Goal: Task Accomplishment & Management: Manage account settings

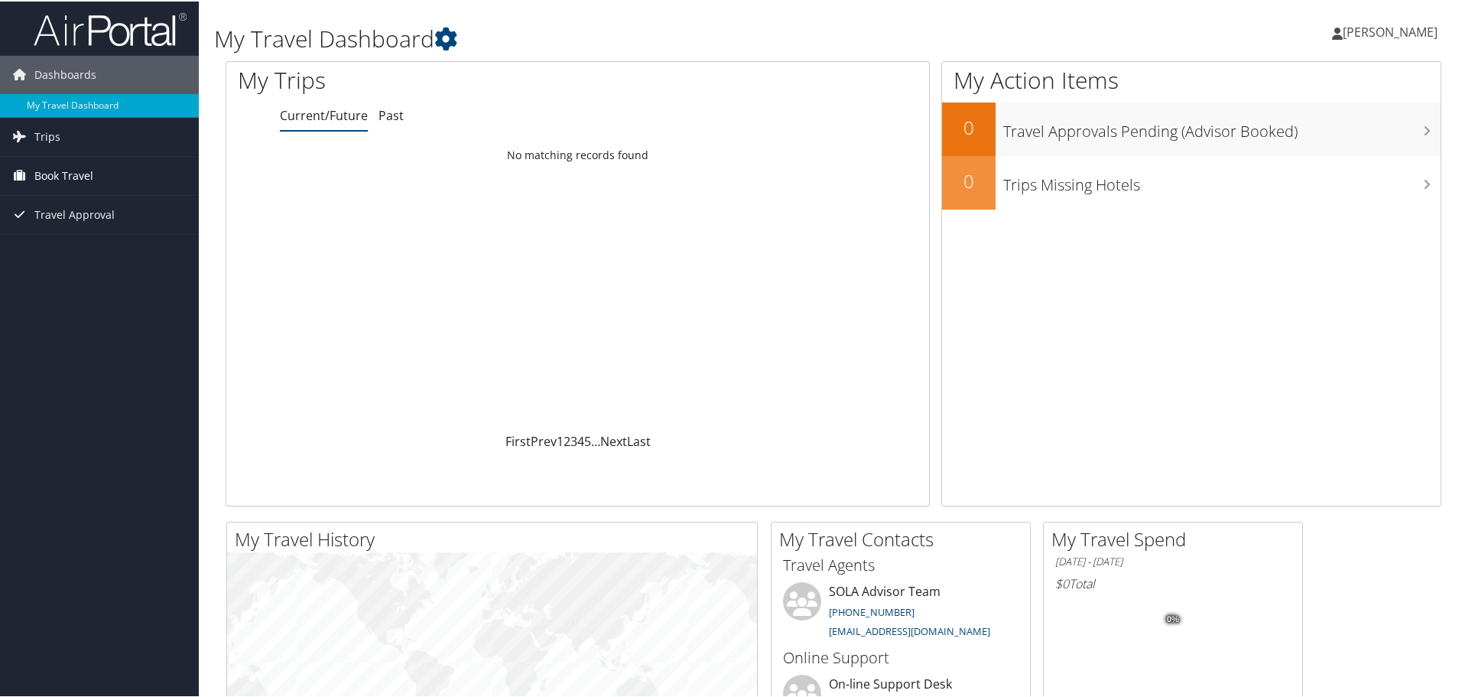
click at [99, 174] on link "Book Travel" at bounding box center [99, 174] width 199 height 38
click at [115, 219] on link "Book/Manage Online Trips" at bounding box center [99, 227] width 199 height 23
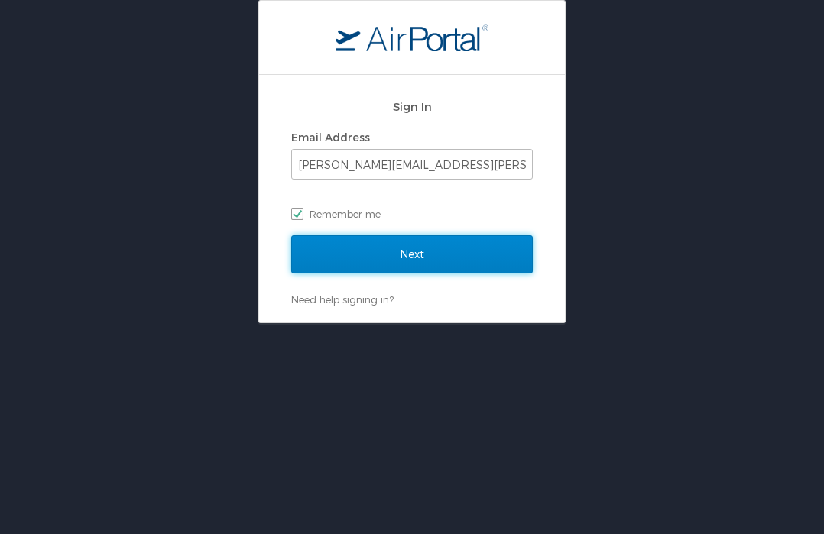
click at [463, 243] on input "Next" at bounding box center [412, 254] width 242 height 38
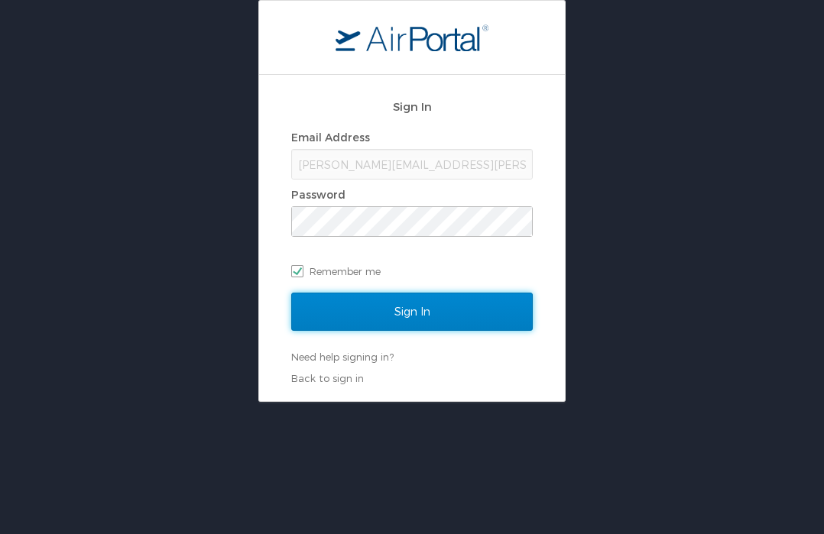
click at [411, 310] on input "Sign In" at bounding box center [412, 312] width 242 height 38
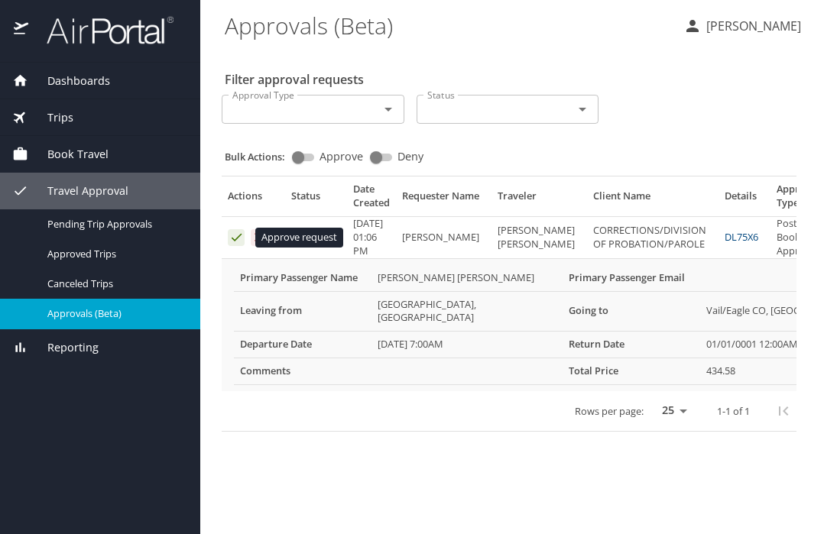
click at [240, 233] on icon "Approval table" at bounding box center [236, 237] width 15 height 15
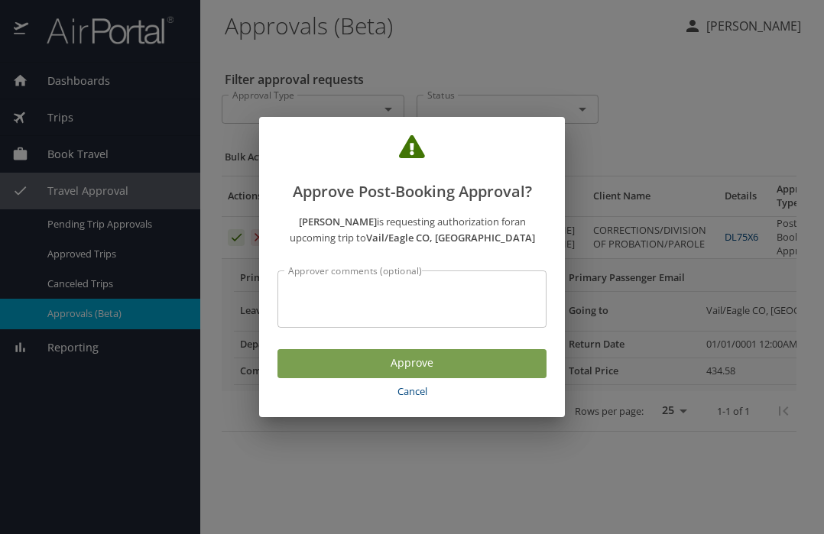
click at [369, 359] on span "Approve" at bounding box center [412, 363] width 245 height 19
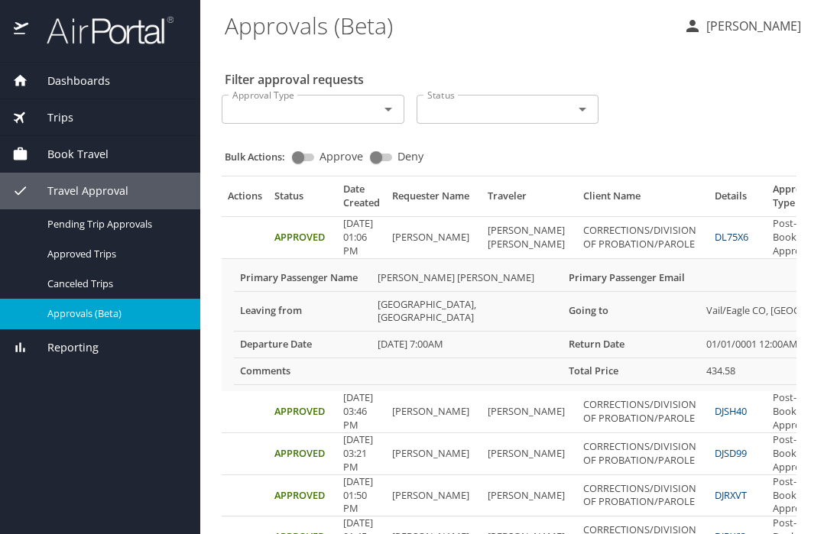
click at [106, 313] on span "Approvals (Beta)" at bounding box center [114, 314] width 135 height 15
click at [383, 118] on icon "Open" at bounding box center [388, 109] width 18 height 18
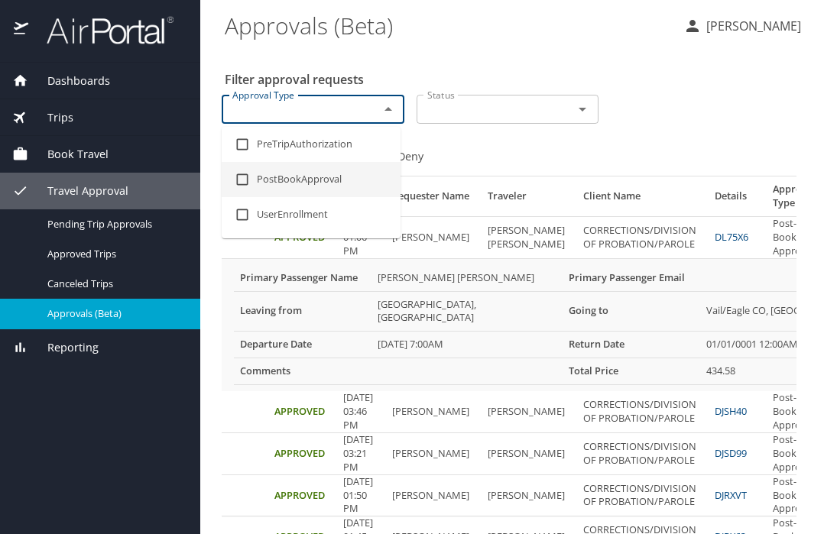
click at [324, 177] on li "PostBookApproval" at bounding box center [311, 179] width 179 height 35
checkbox input "true"
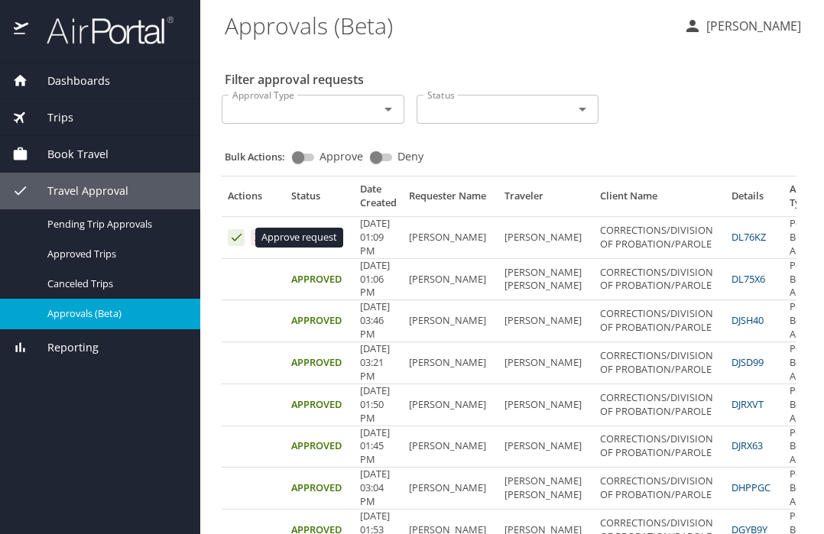
click at [232, 236] on icon "Approval table" at bounding box center [236, 237] width 15 height 15
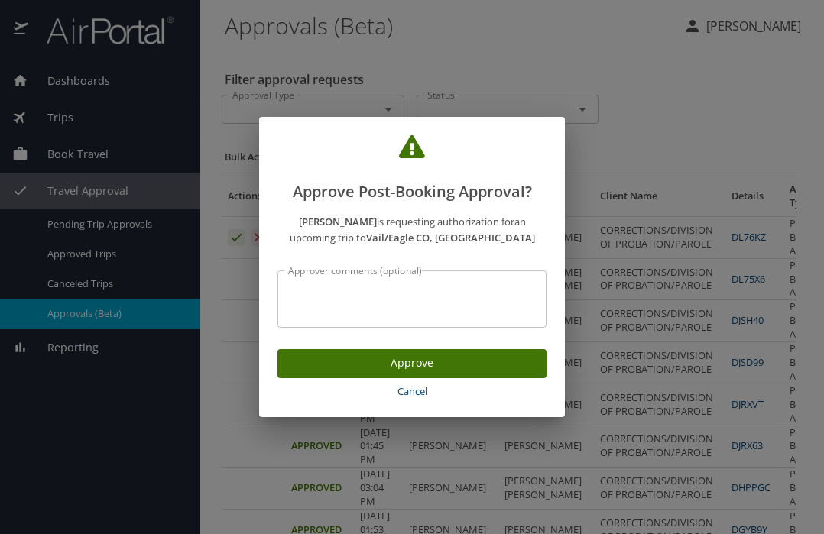
click at [462, 364] on span "Approve" at bounding box center [412, 363] width 245 height 19
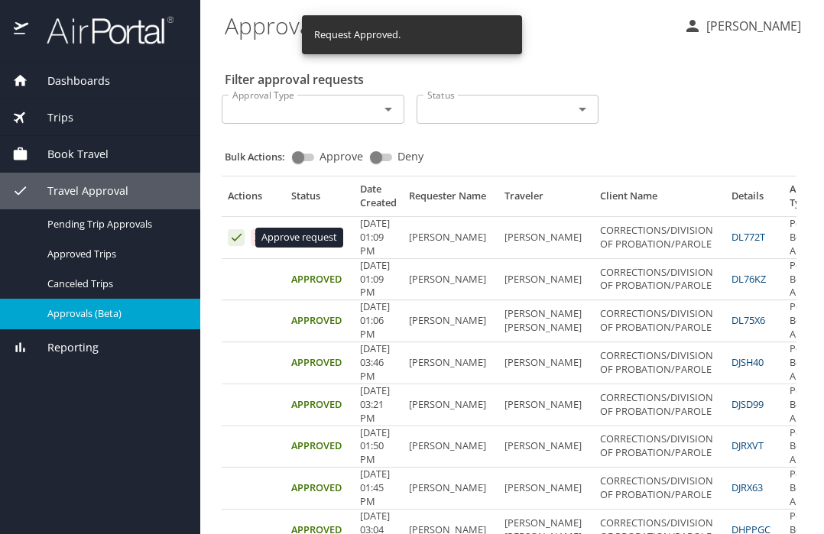
click at [229, 234] on icon "Approval table" at bounding box center [236, 237] width 15 height 15
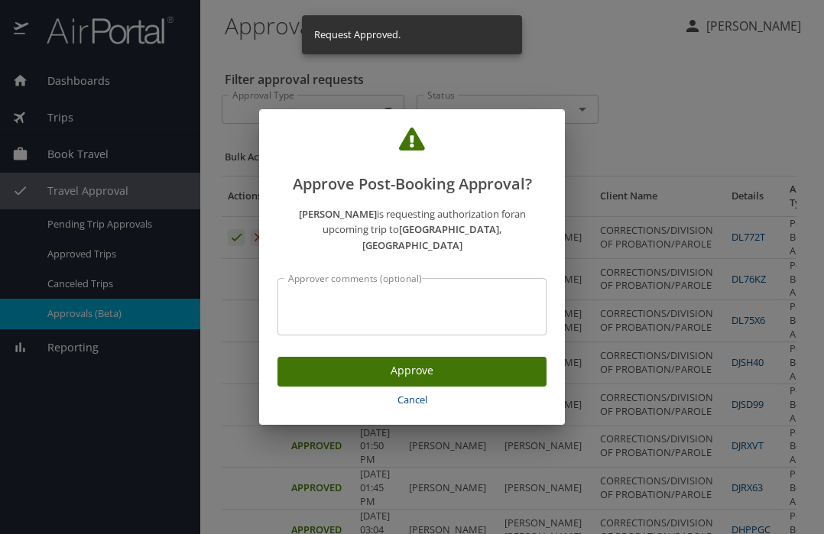
click at [414, 362] on span "Approve" at bounding box center [412, 371] width 245 height 19
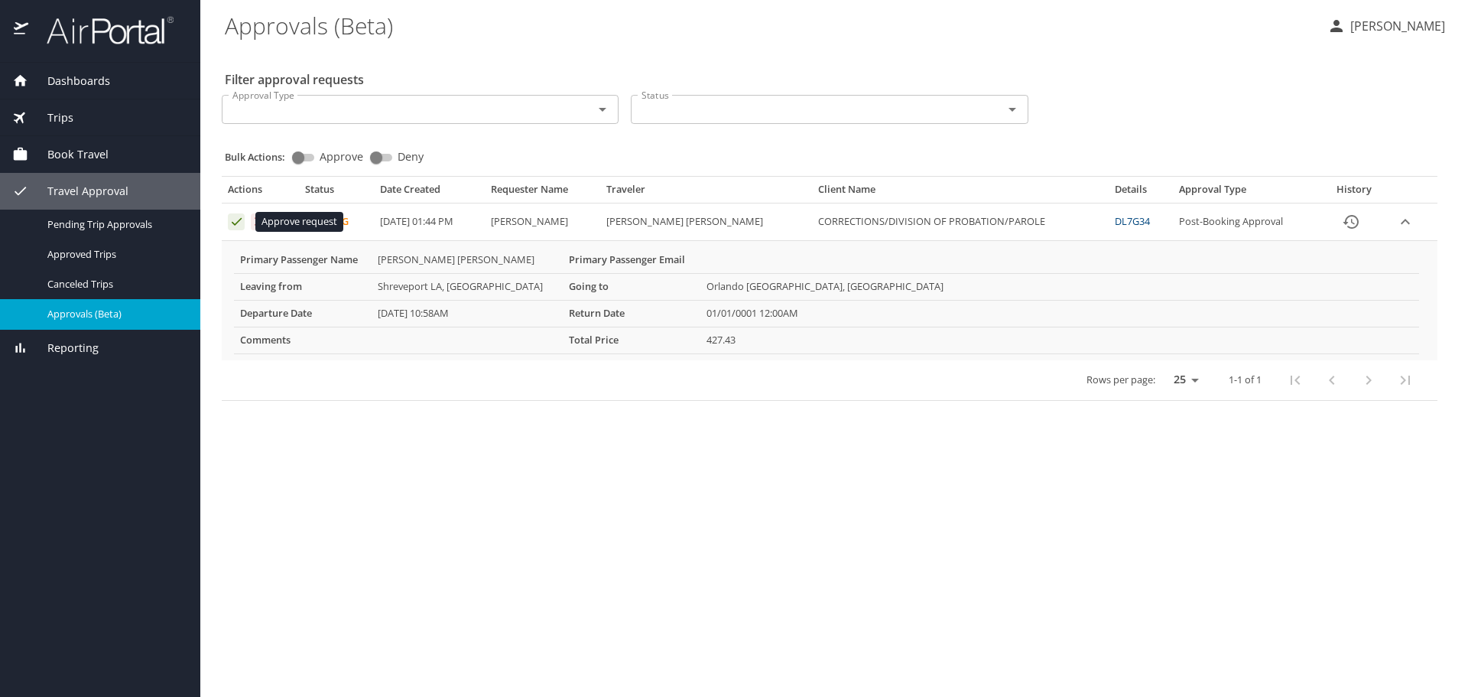
click at [239, 220] on icon "Approval table" at bounding box center [237, 222] width 10 height 8
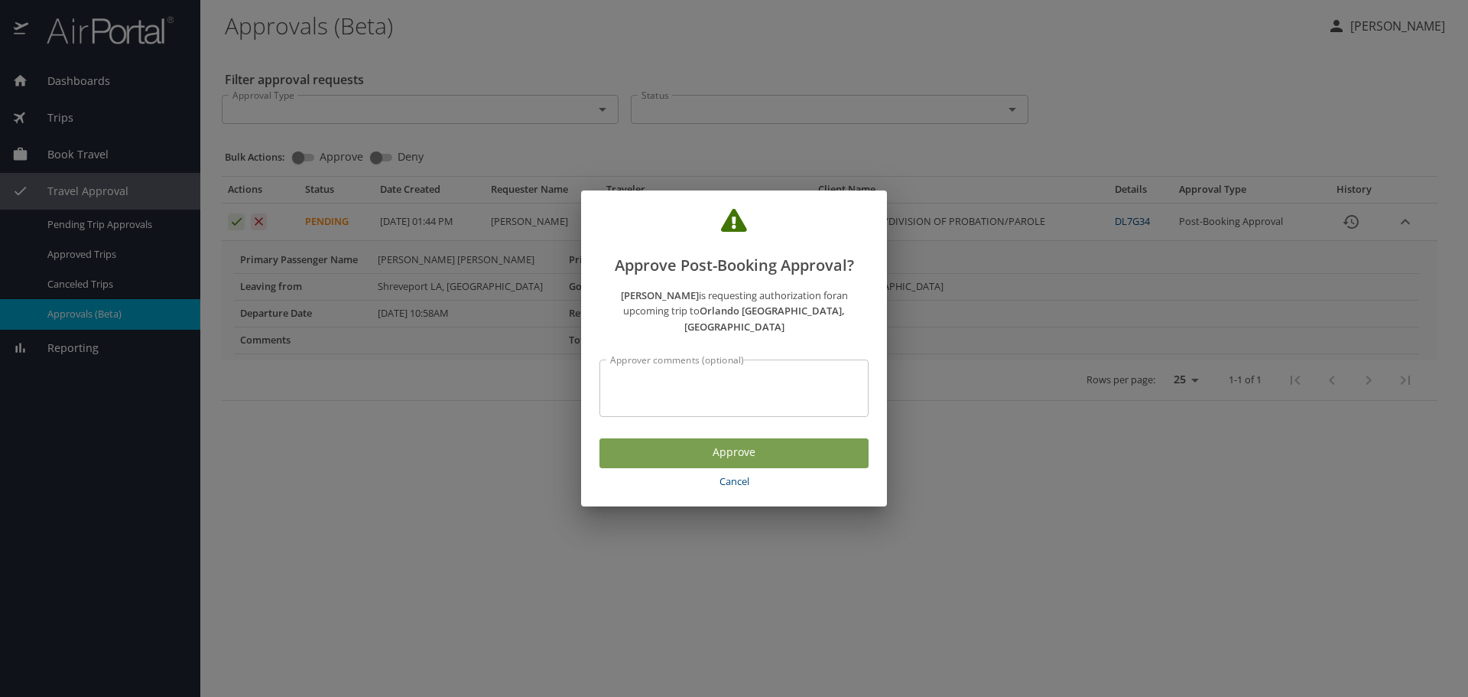
click at [657, 452] on span "Approve" at bounding box center [734, 452] width 245 height 19
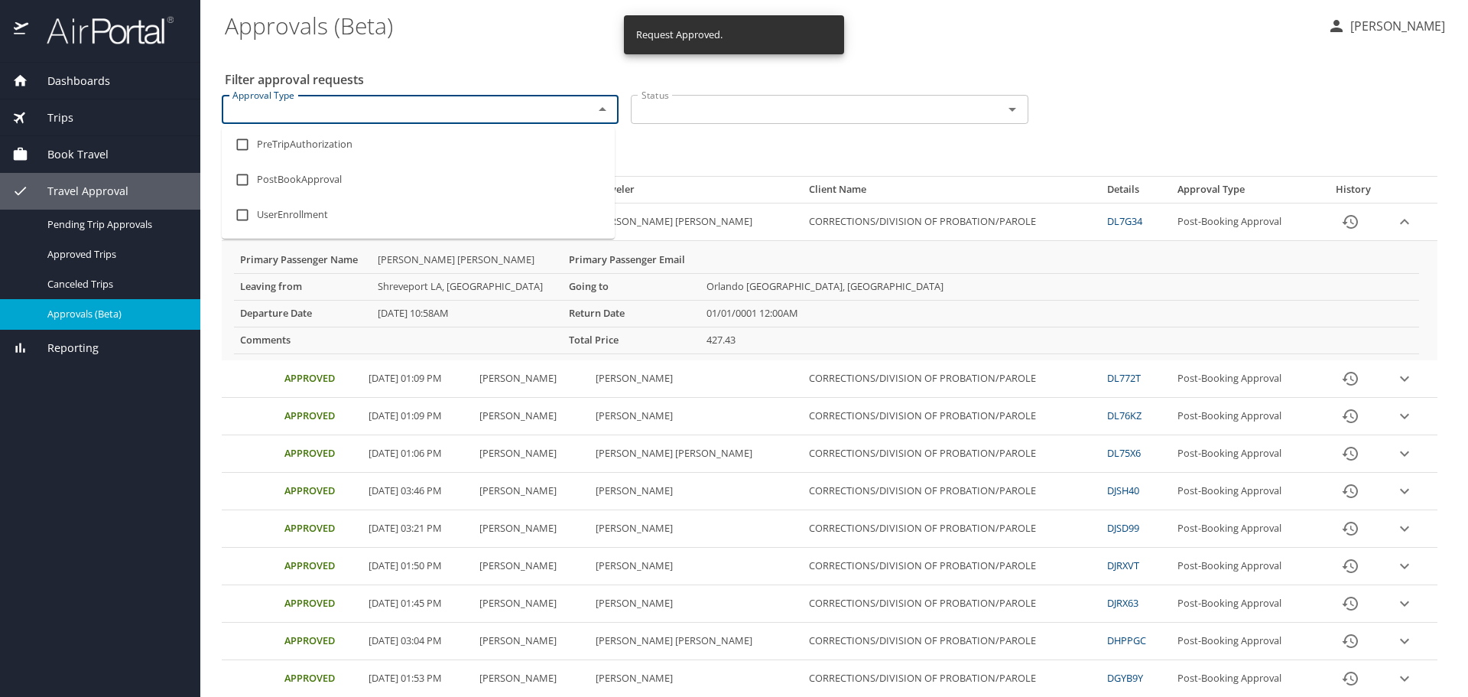
click at [401, 112] on input "Approval Type" at bounding box center [397, 109] width 343 height 20
click at [406, 168] on li "PostBookApproval" at bounding box center [418, 179] width 393 height 35
checkbox input "true"
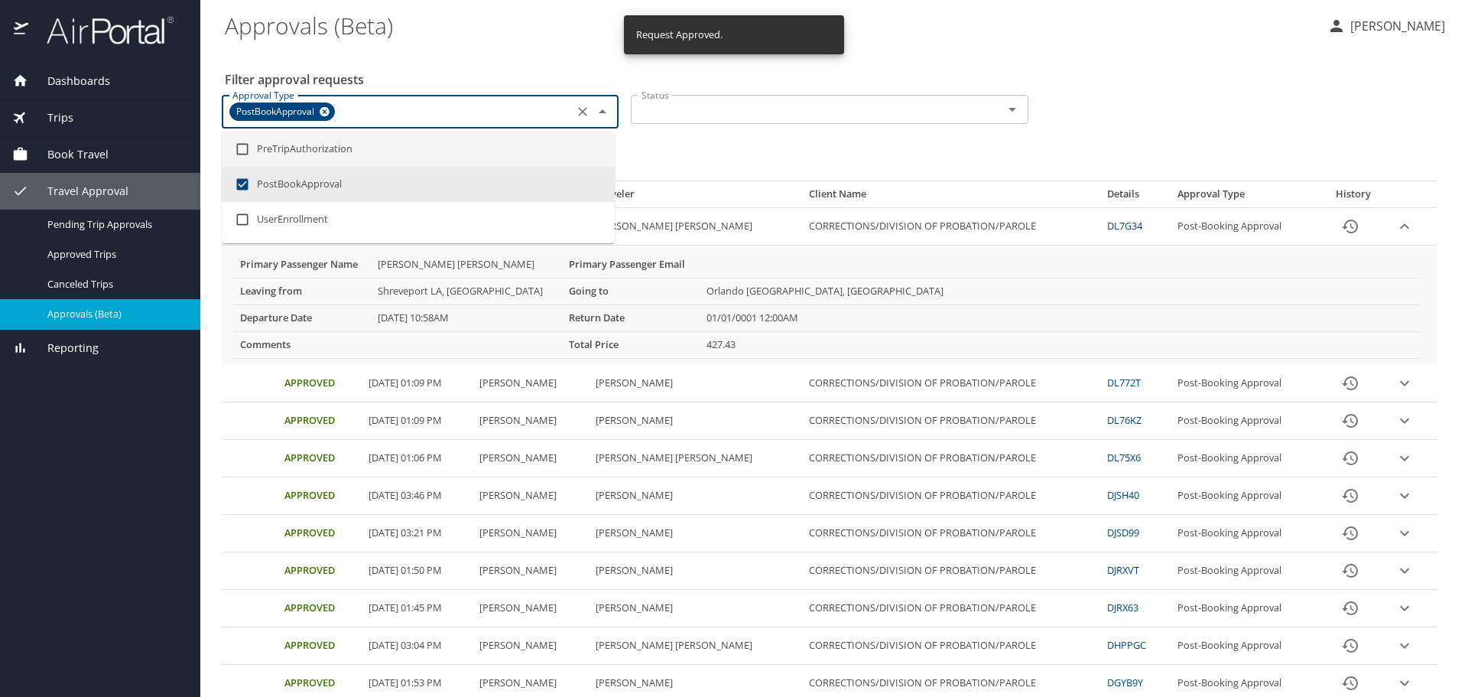
click at [685, 158] on div "Bulk Actions: Approve Deny" at bounding box center [834, 155] width 1219 height 34
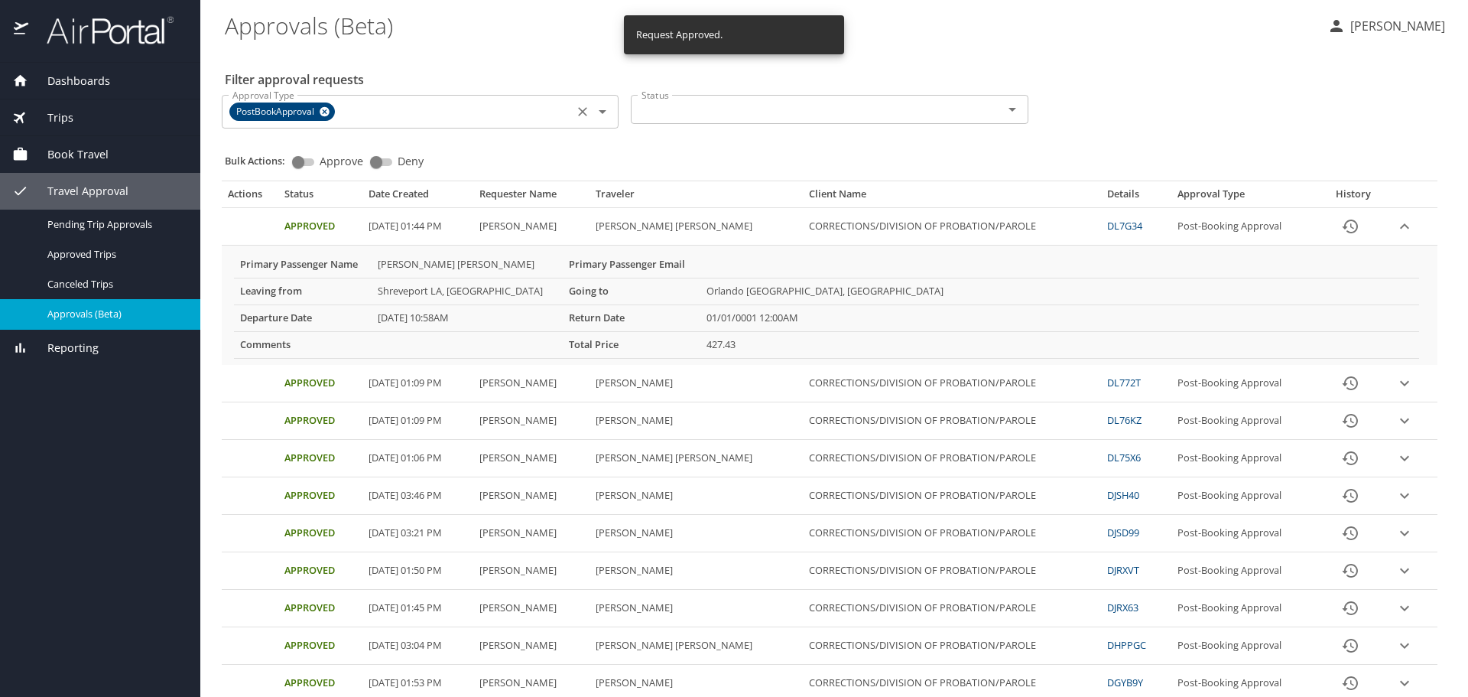
click at [583, 119] on button "Clear" at bounding box center [582, 111] width 21 height 21
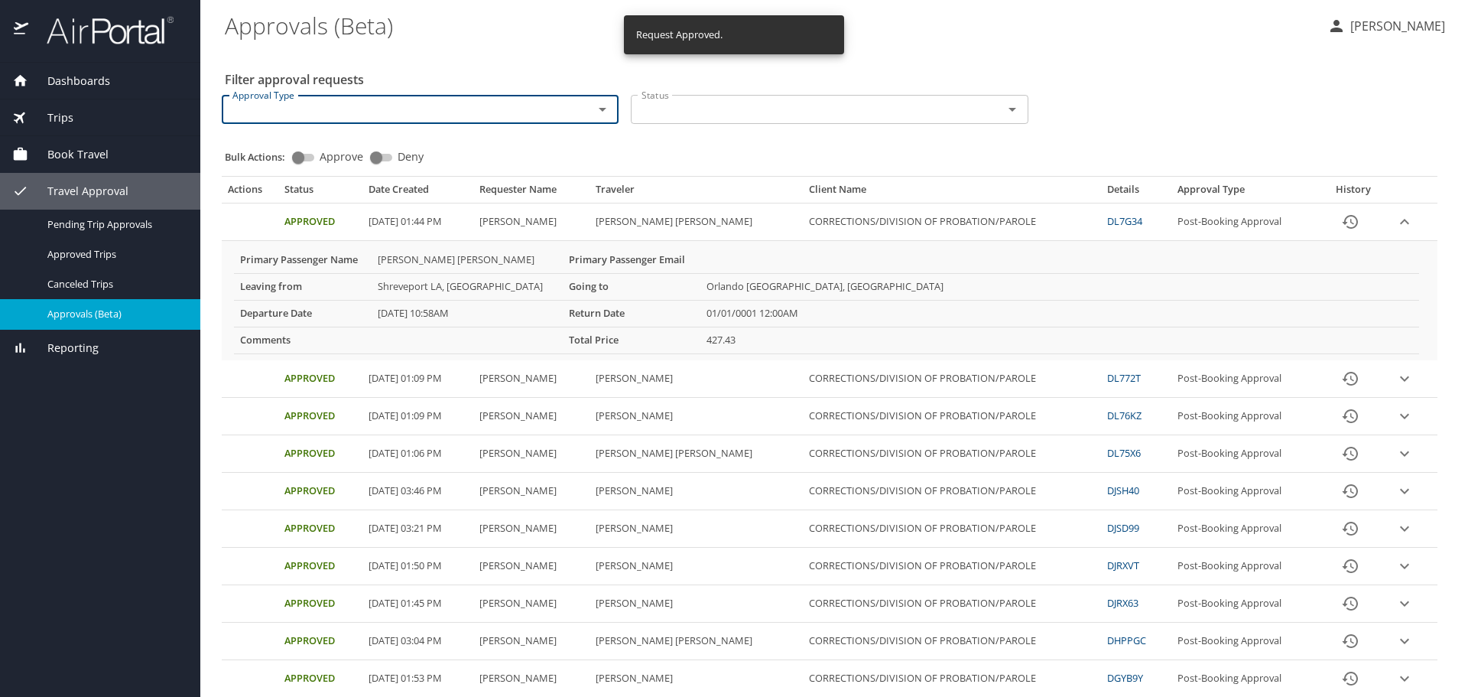
click at [461, 106] on input "Approval Type" at bounding box center [397, 109] width 343 height 20
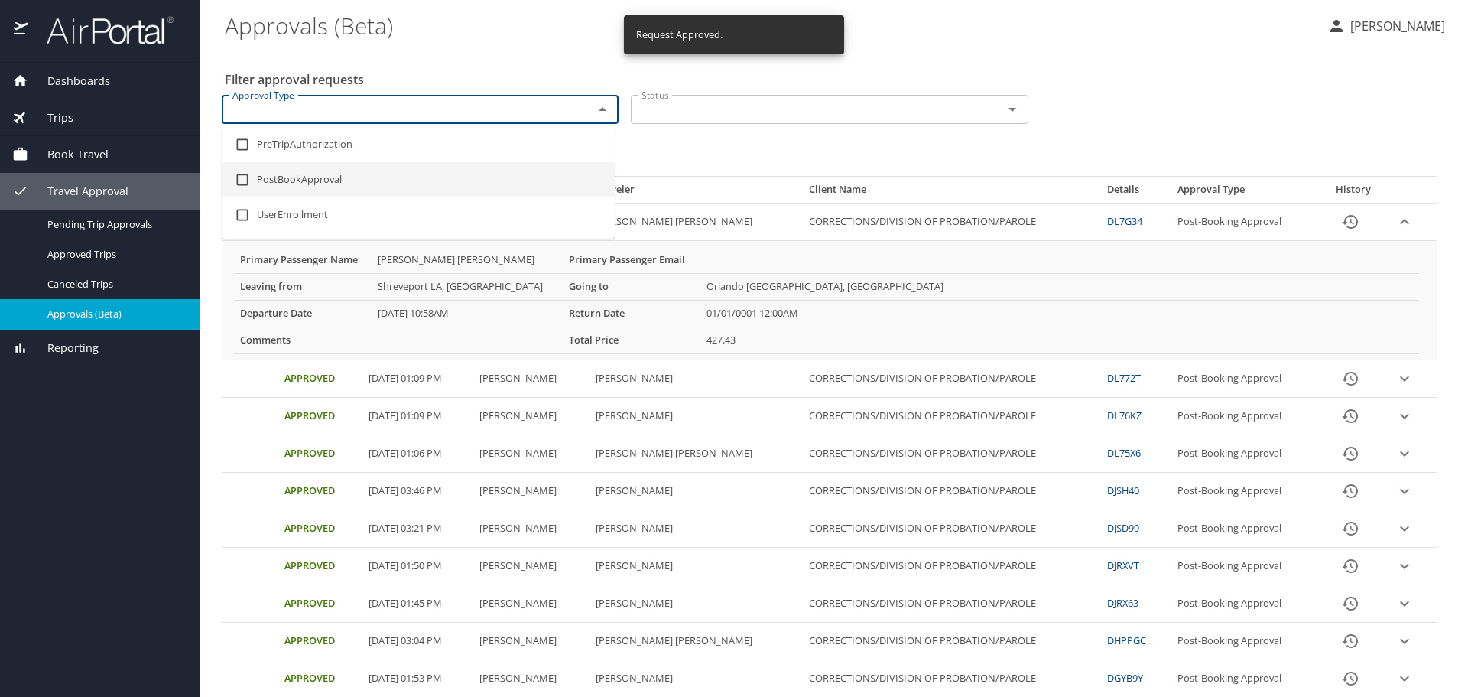
click at [356, 179] on li "PostBookApproval" at bounding box center [418, 179] width 393 height 35
checkbox input "true"
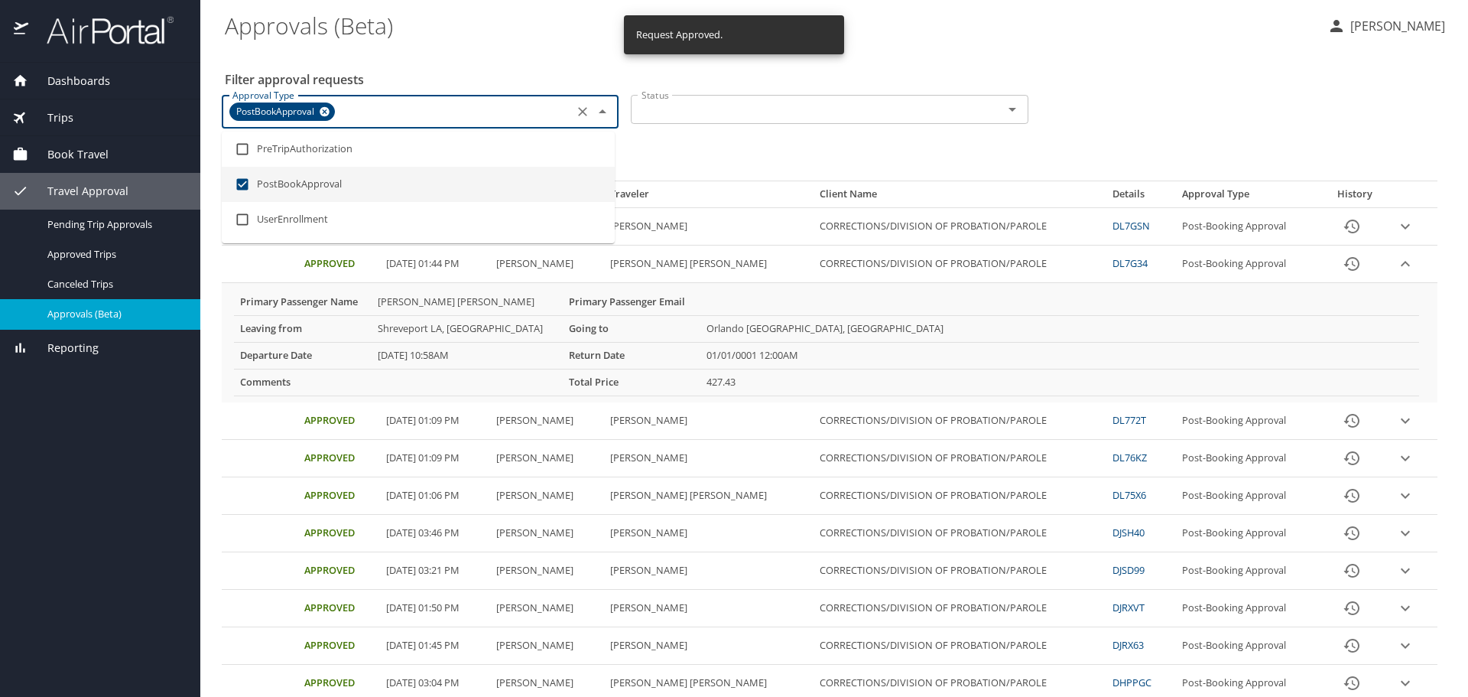
click at [690, 148] on div "Bulk Actions: Approve Deny" at bounding box center [834, 155] width 1219 height 34
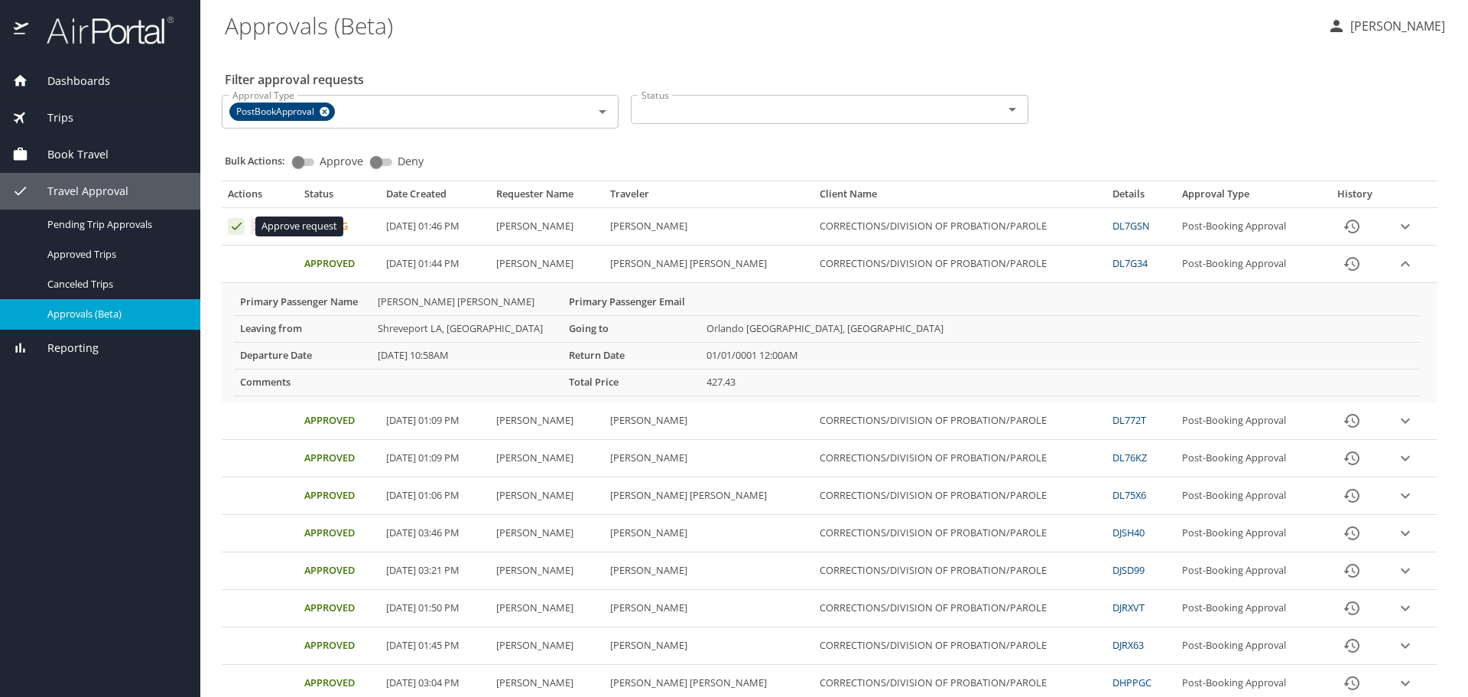
click at [227, 229] on td "Approval table" at bounding box center [260, 225] width 76 height 37
click at [242, 223] on icon "Approval table" at bounding box center [236, 226] width 15 height 15
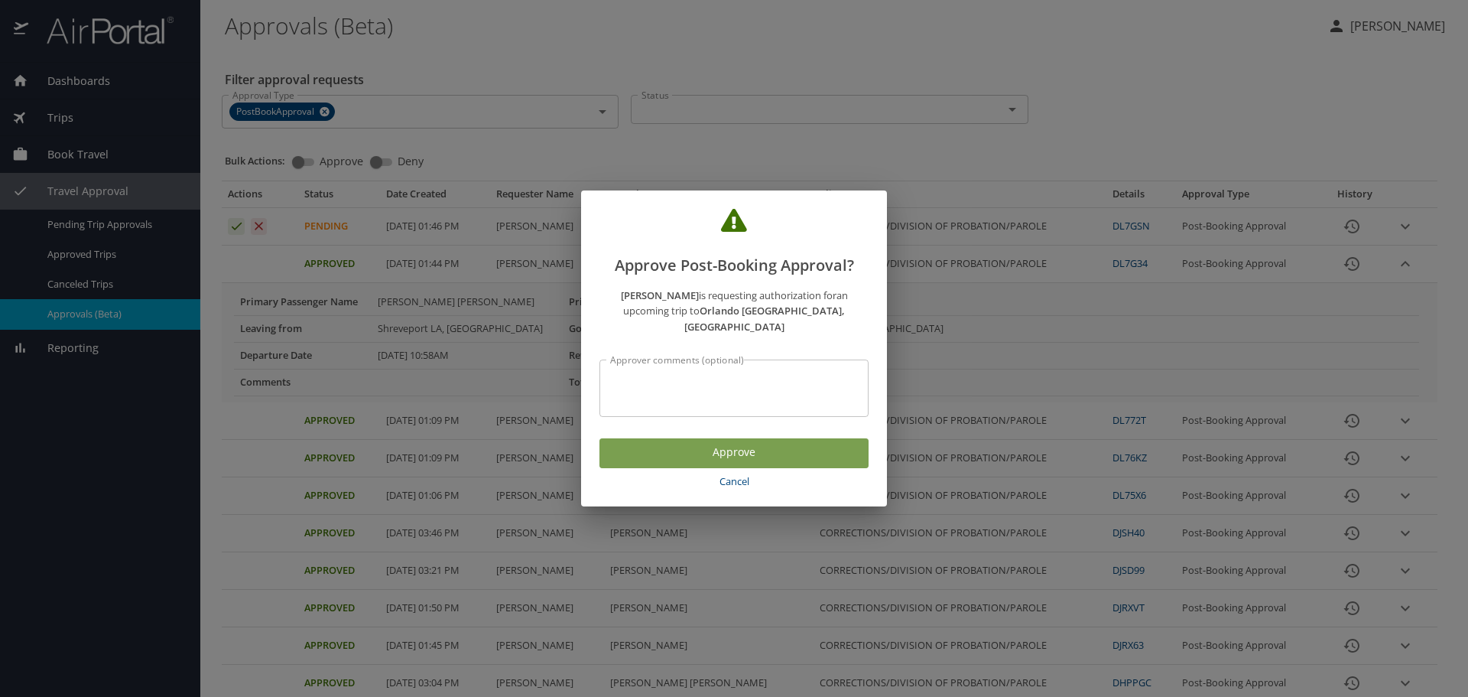
click at [721, 449] on span "Approve" at bounding box center [734, 452] width 245 height 19
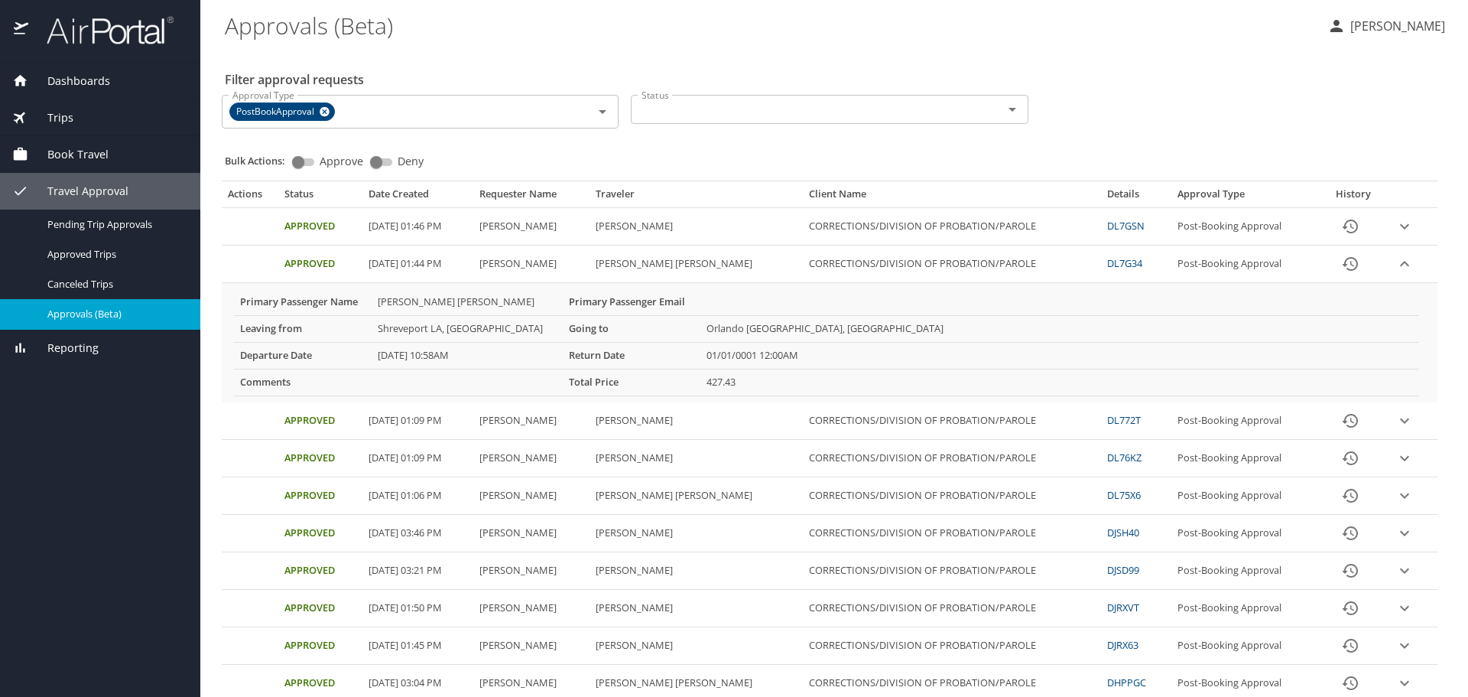
click at [1049, 24] on \(Beta\) "Approvals (Beta)" at bounding box center [770, 25] width 1090 height 47
click at [401, 103] on input "Approval Type" at bounding box center [453, 112] width 231 height 20
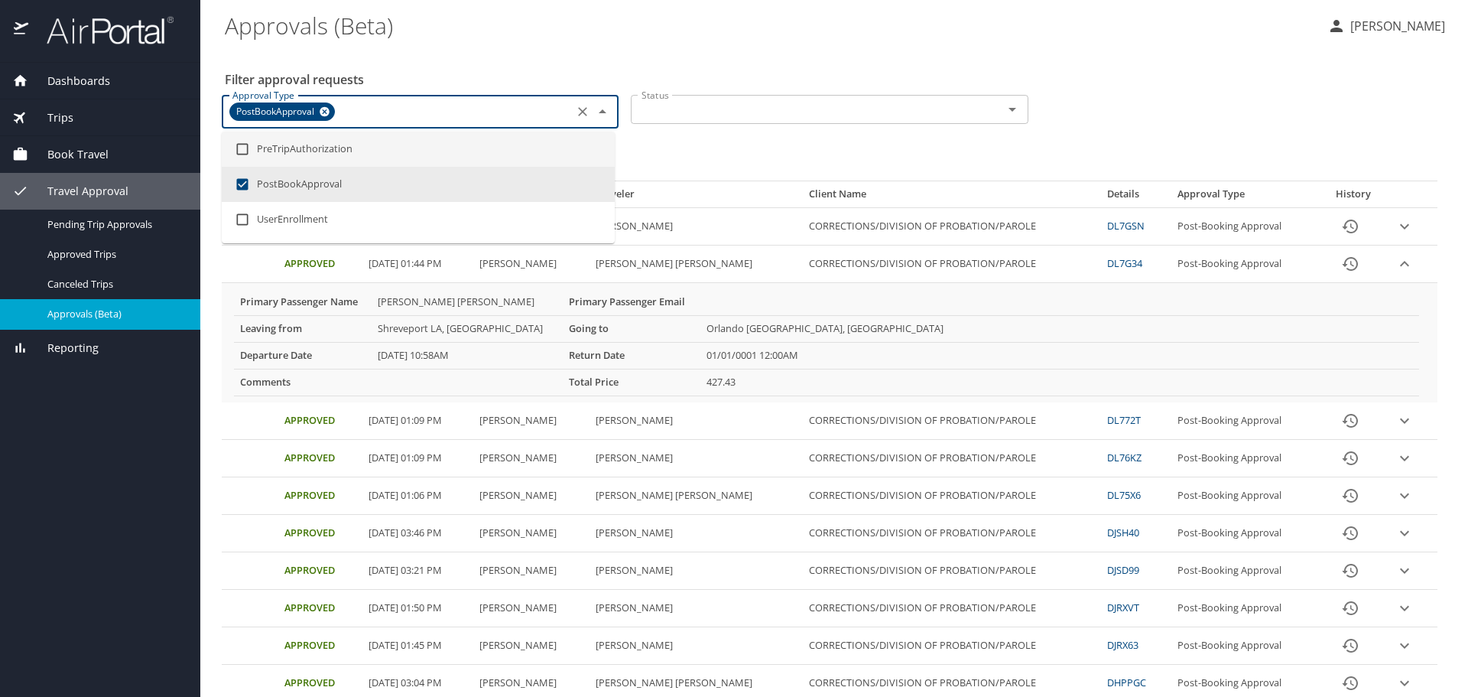
click at [365, 176] on li "PostBookApproval" at bounding box center [418, 184] width 393 height 35
checkbox input "false"
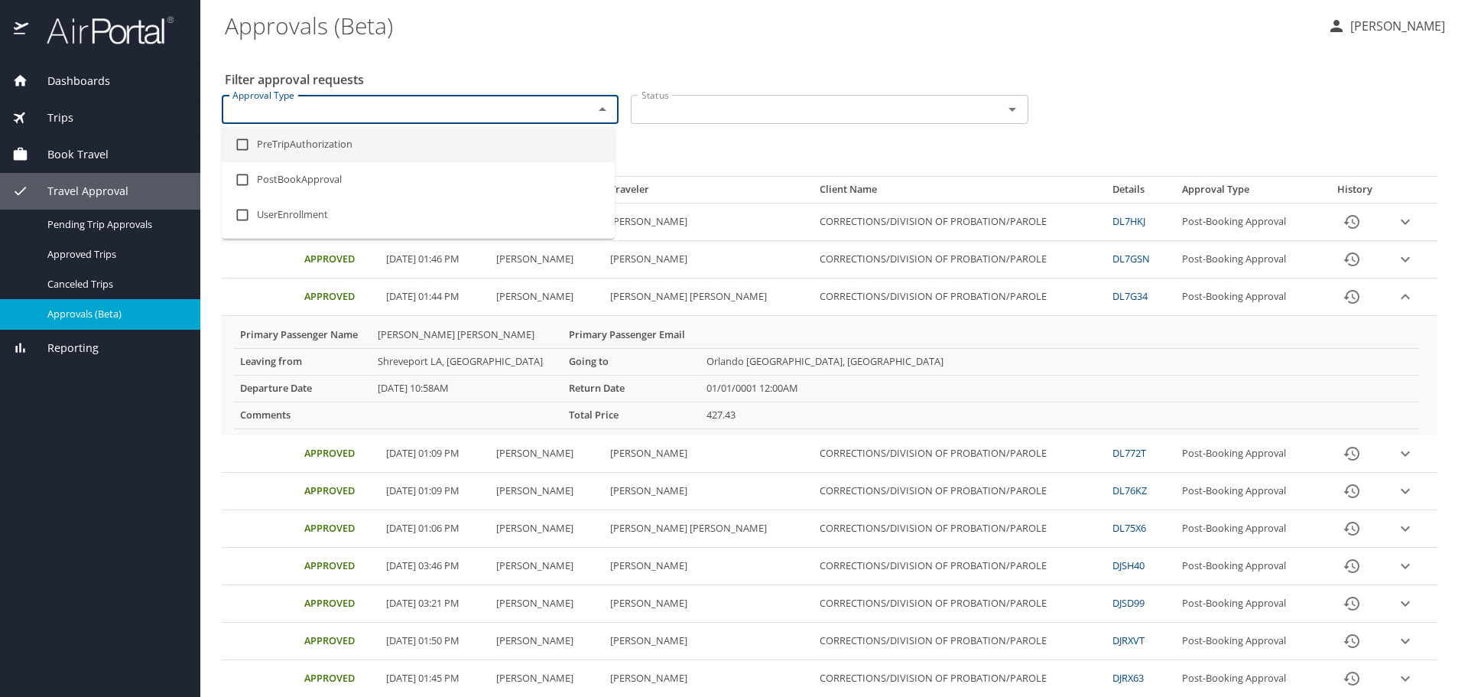
click at [683, 146] on div "Bulk Actions: Approve Deny" at bounding box center [834, 150] width 1219 height 34
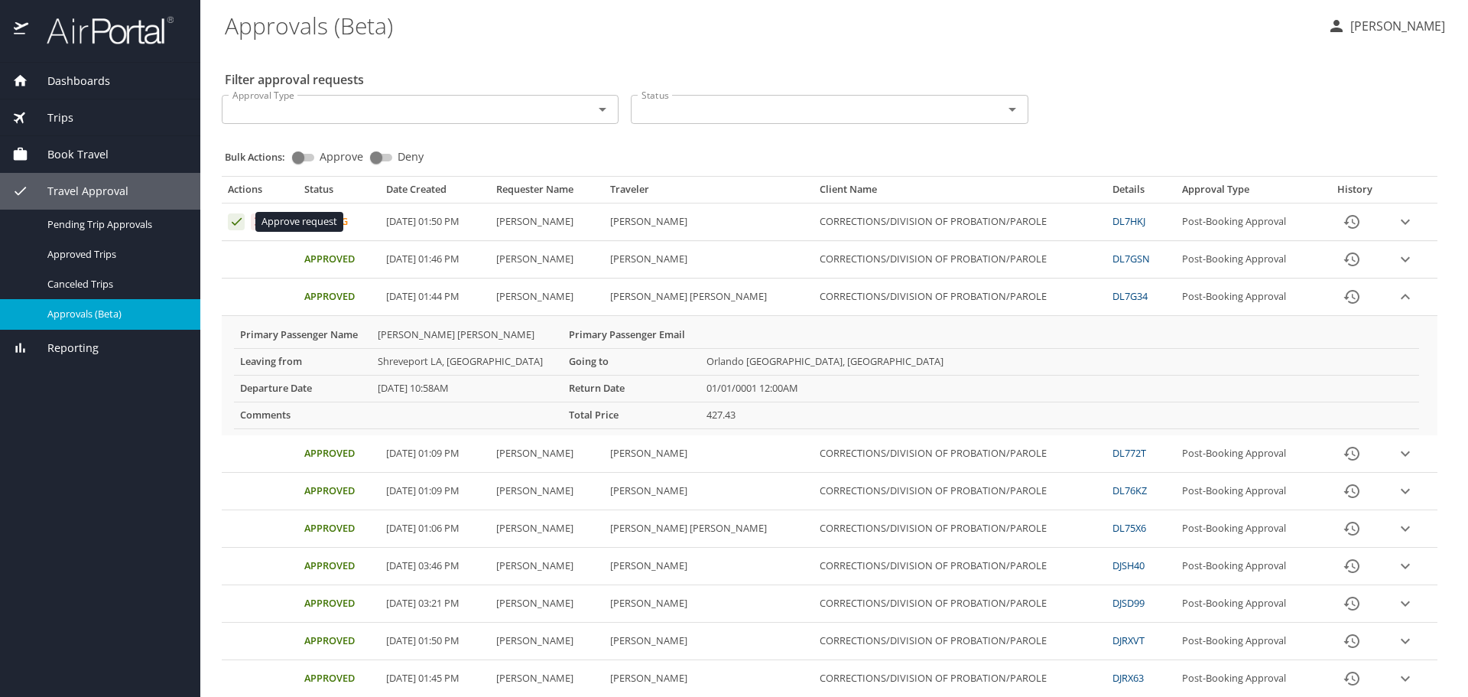
click at [234, 221] on icon "Approval table" at bounding box center [236, 221] width 15 height 15
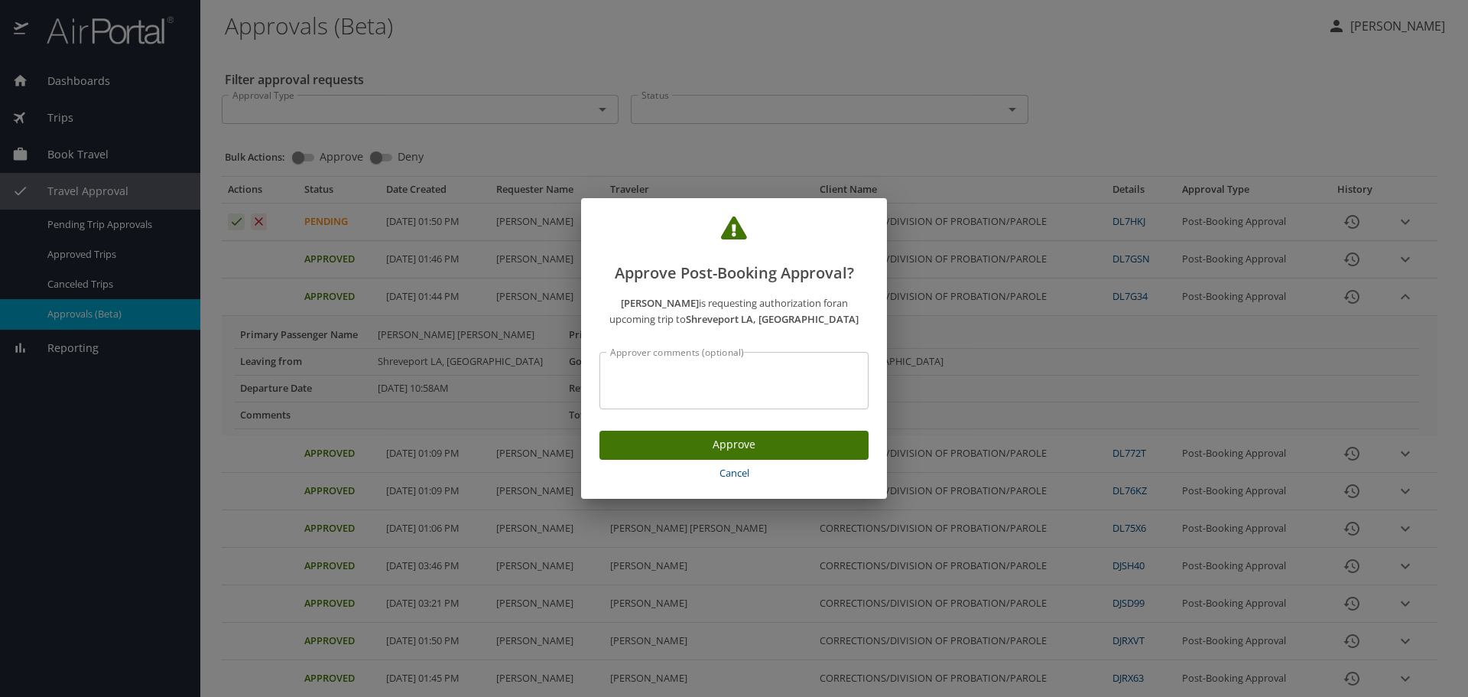
click at [758, 440] on span "Approve" at bounding box center [734, 444] width 245 height 19
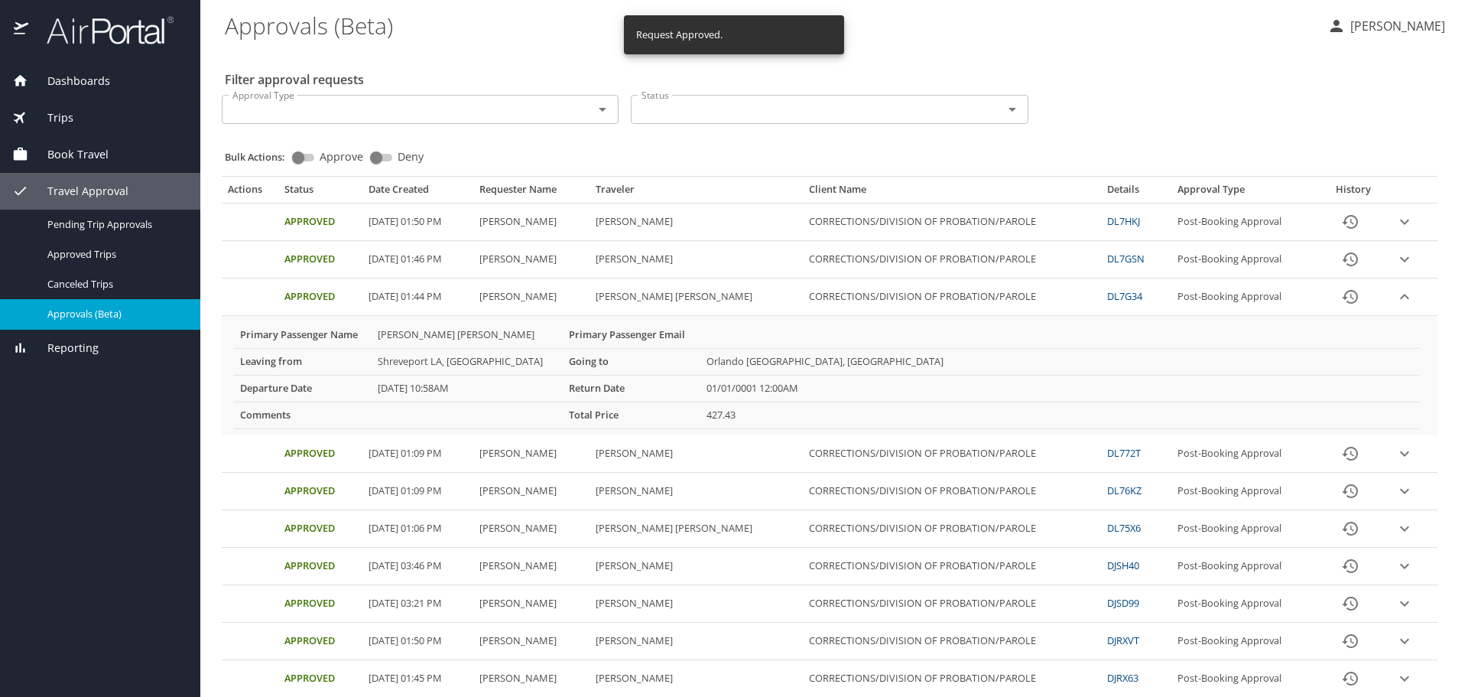
click at [759, 132] on div "Status Status" at bounding box center [829, 108] width 409 height 50
click at [735, 87] on div "Status Status" at bounding box center [829, 108] width 409 height 50
click at [433, 53] on div "Filter approval requests Approval Type Approval Type Status Status Bulk Actions…" at bounding box center [834, 677] width 1219 height 1257
click at [1164, 70] on div "Filter approval requests Approval Type Approval Type Status Status Bulk Actions…" at bounding box center [834, 677] width 1219 height 1257
click at [523, 133] on div "Bulk Actions: Approve Deny" at bounding box center [834, 150] width 1219 height 34
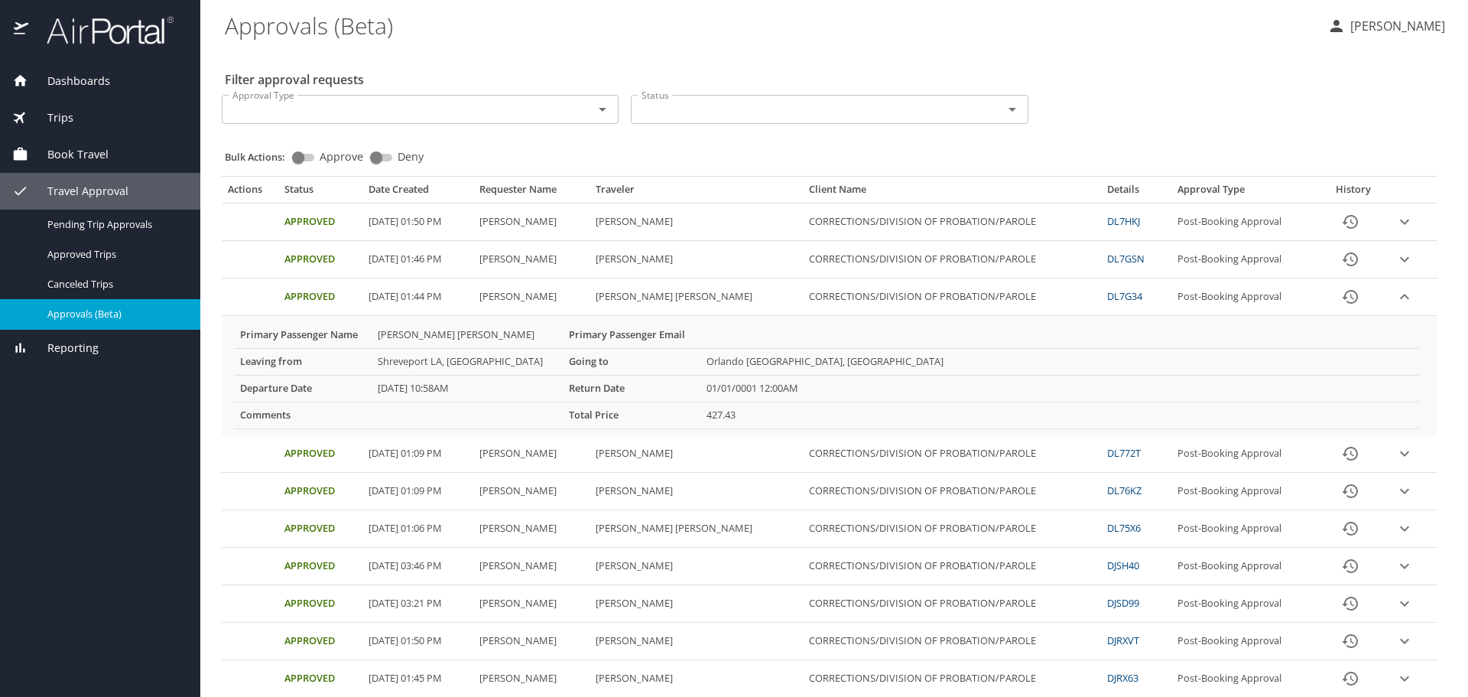
click at [1107, 252] on link "DL7GSN" at bounding box center [1125, 259] width 37 height 14
click at [512, 112] on input "Approval Type" at bounding box center [397, 109] width 343 height 20
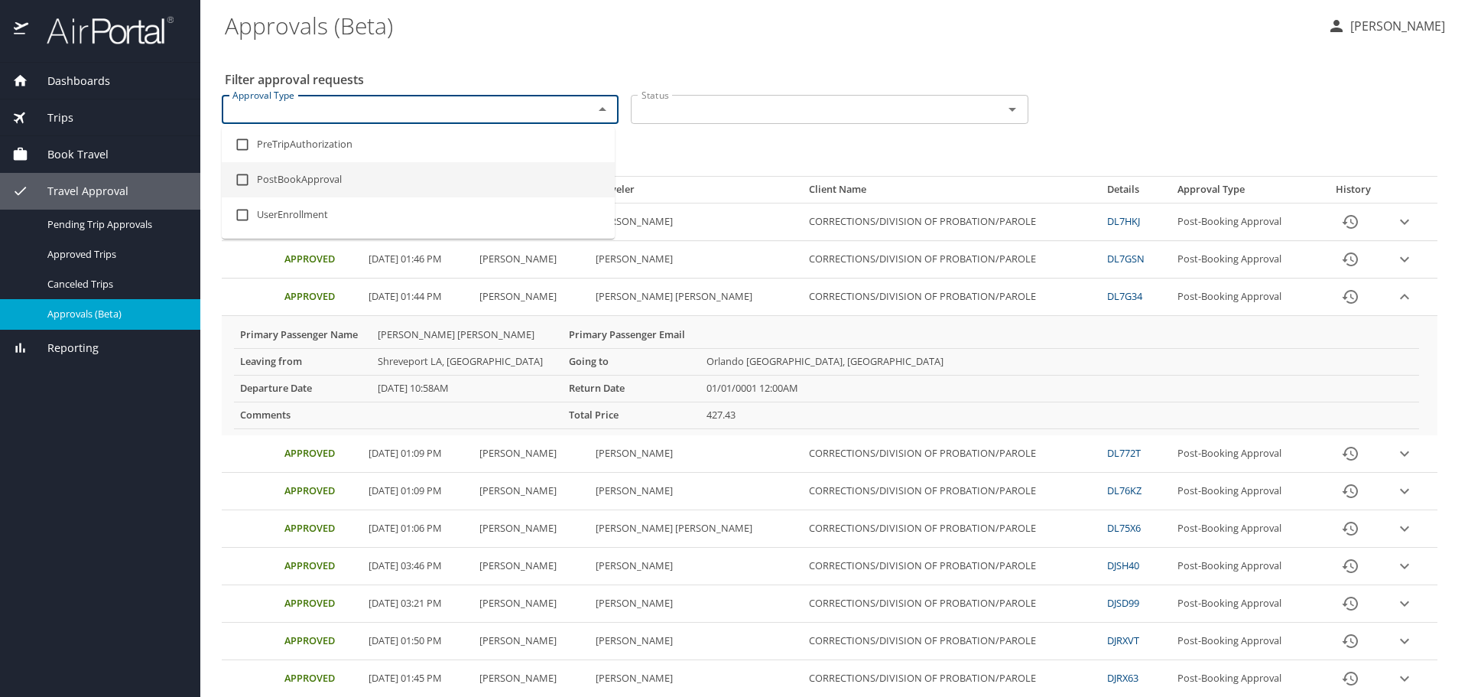
click at [511, 169] on li "PostBookApproval" at bounding box center [418, 179] width 393 height 35
checkbox input "true"
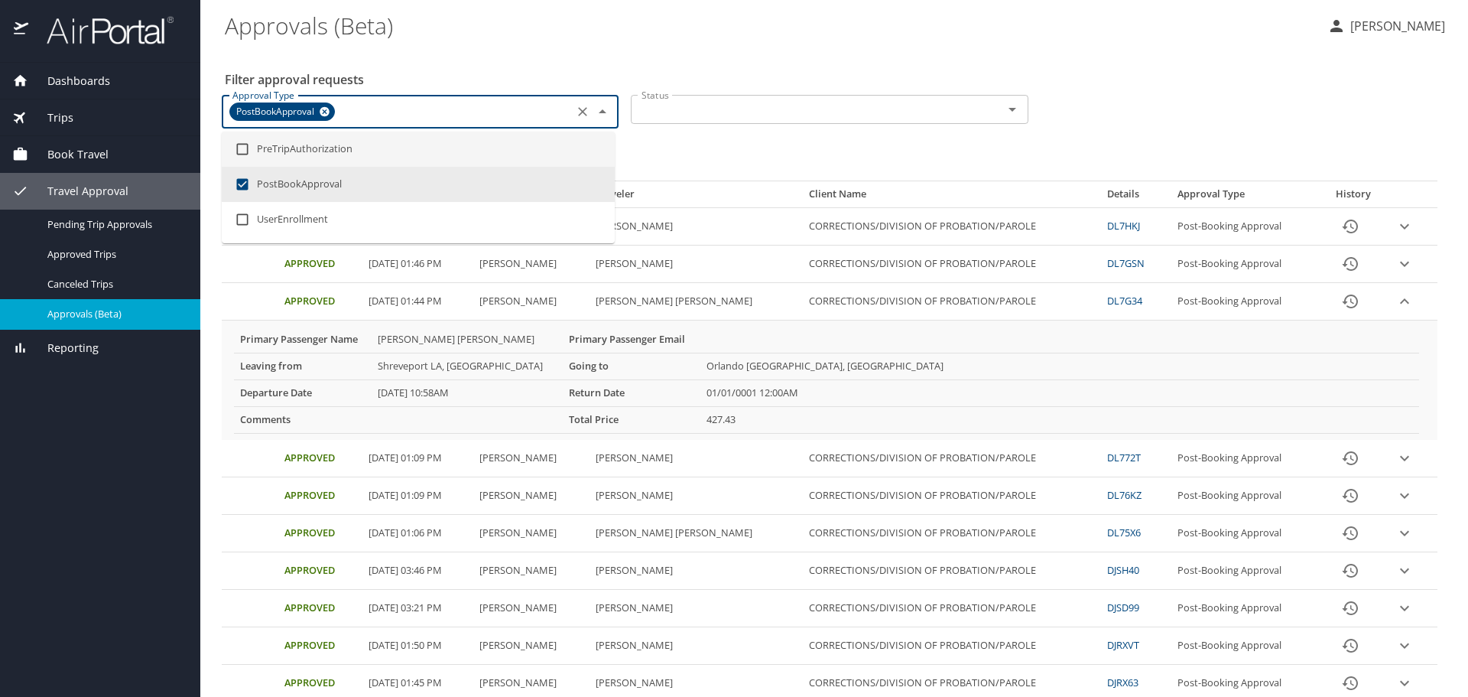
click at [697, 35] on \(Beta\) "Approvals (Beta)" at bounding box center [770, 25] width 1090 height 47
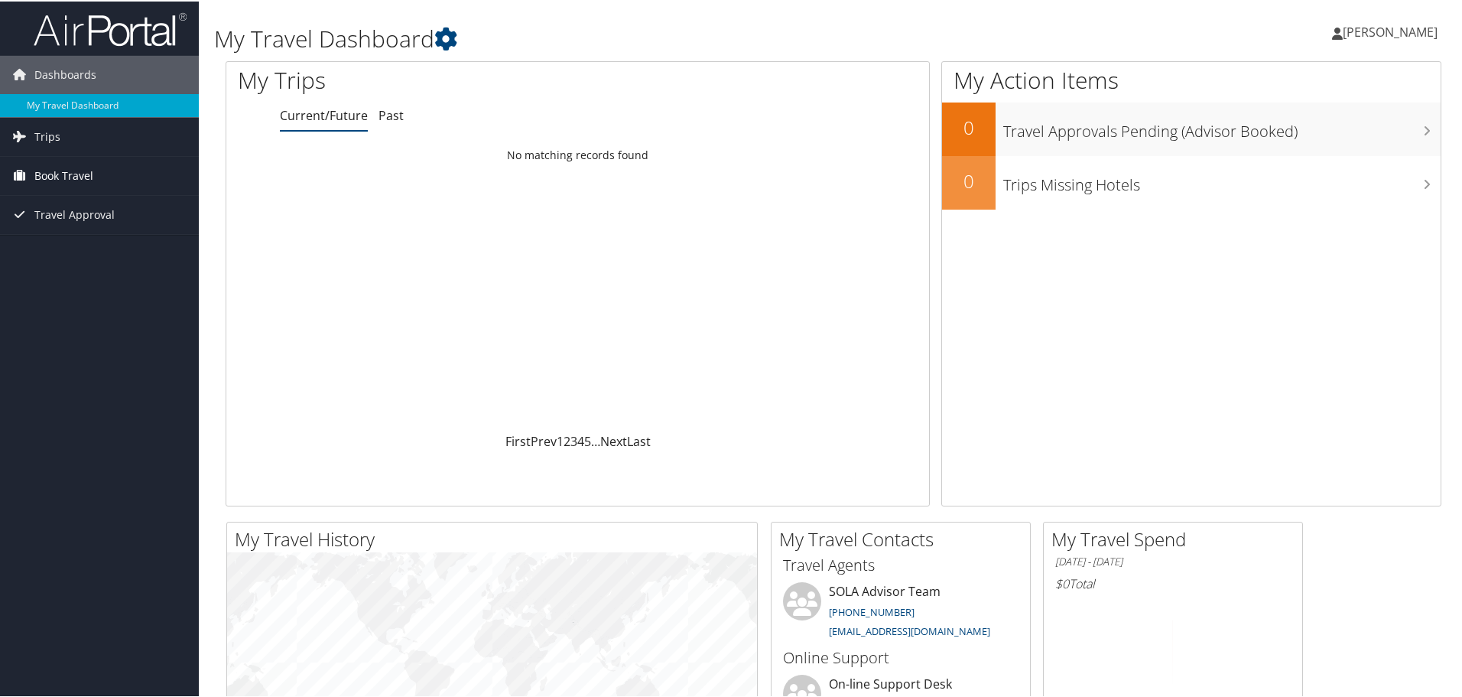
click at [65, 169] on span "Book Travel" at bounding box center [63, 174] width 59 height 38
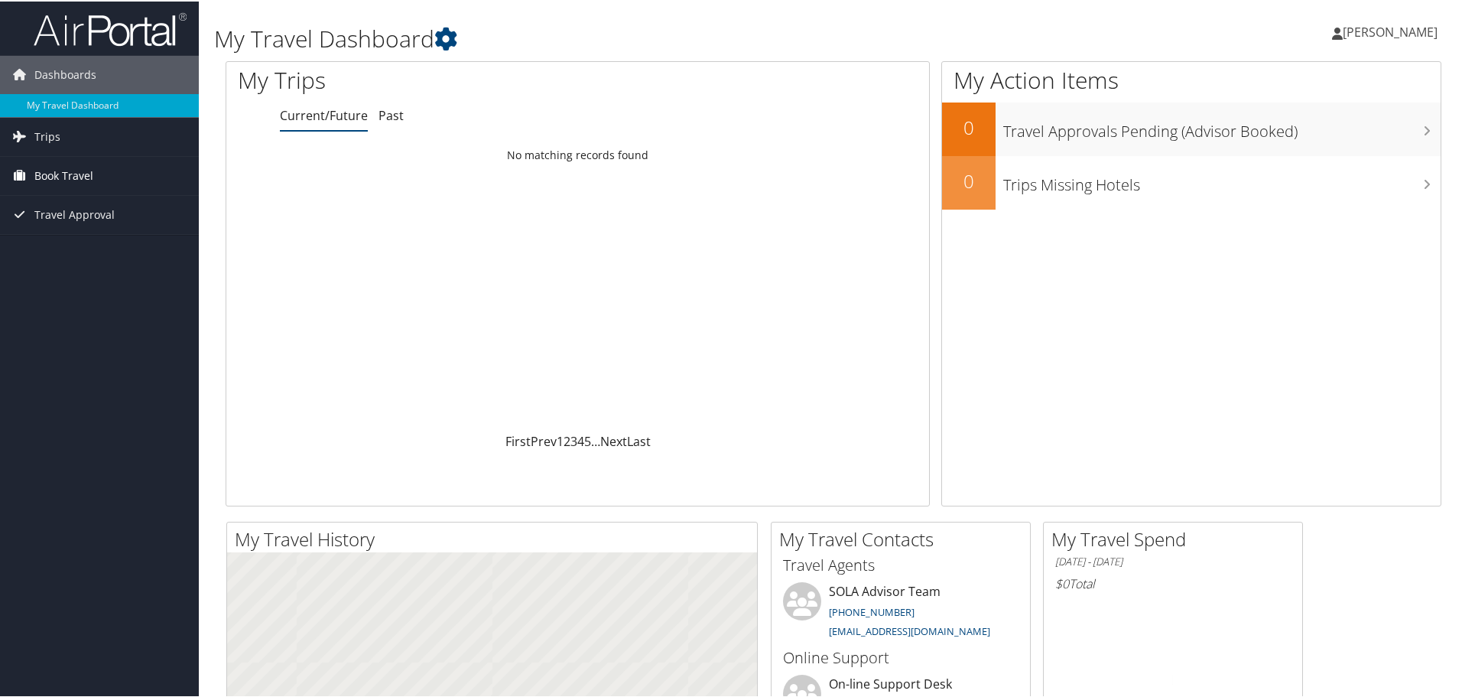
click at [88, 176] on span "Book Travel" at bounding box center [63, 174] width 59 height 38
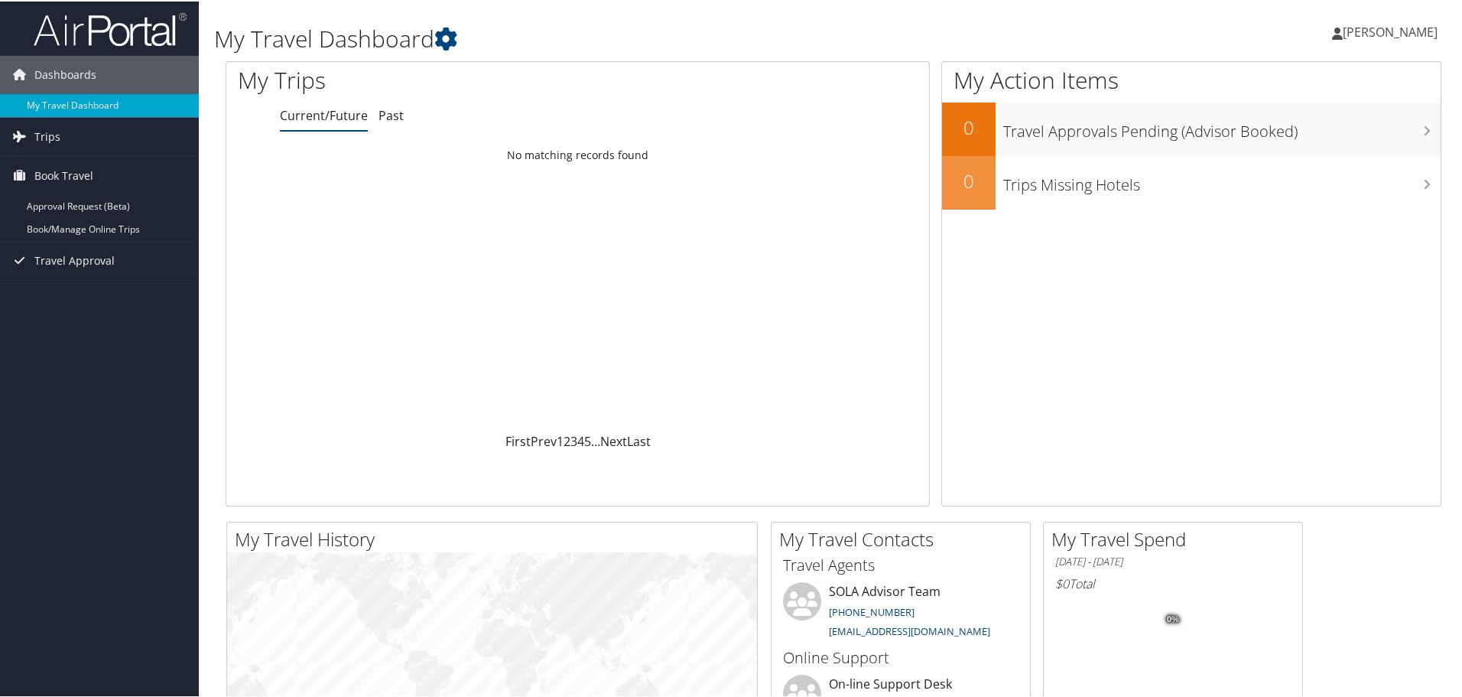
click at [1118, 30] on div "[PERSON_NAME] [PERSON_NAME] My Settings Travel Agency Contacts View Travel Prof…" at bounding box center [1223, 37] width 489 height 59
click at [73, 264] on span "Travel Approval" at bounding box center [74, 259] width 80 height 38
click at [85, 356] on link "Approvals (Beta)" at bounding box center [99, 358] width 199 height 23
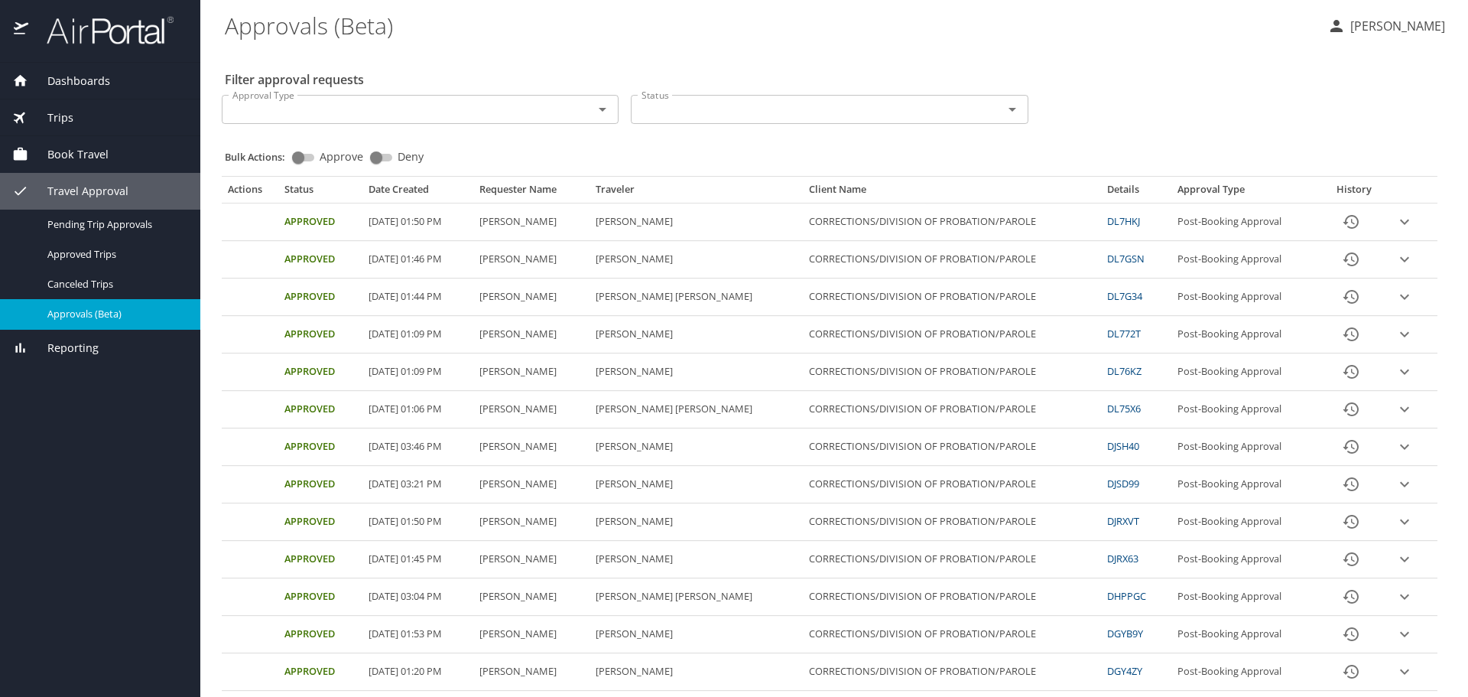
click at [73, 165] on div "Book Travel" at bounding box center [100, 154] width 200 height 37
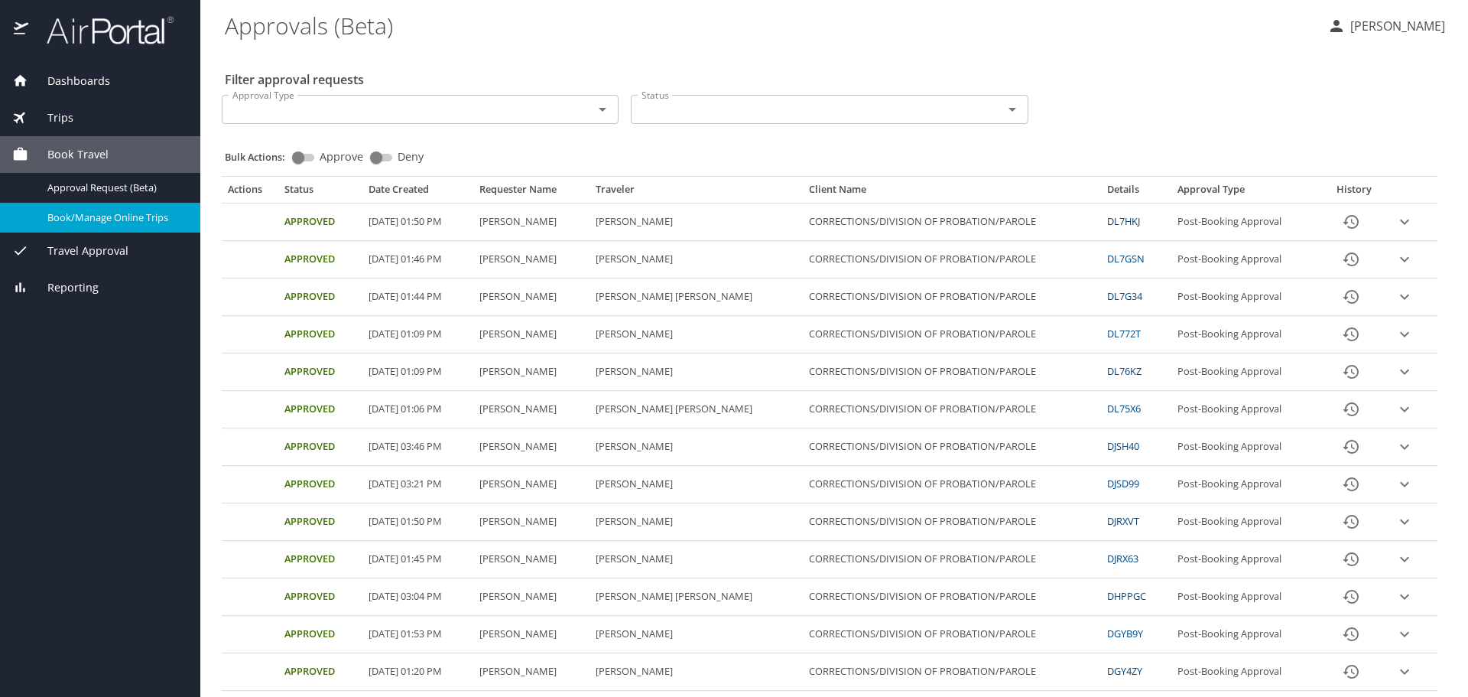
click at [96, 213] on span "Book/Manage Online Trips" at bounding box center [114, 217] width 135 height 15
